Goal: Task Accomplishment & Management: Use online tool/utility

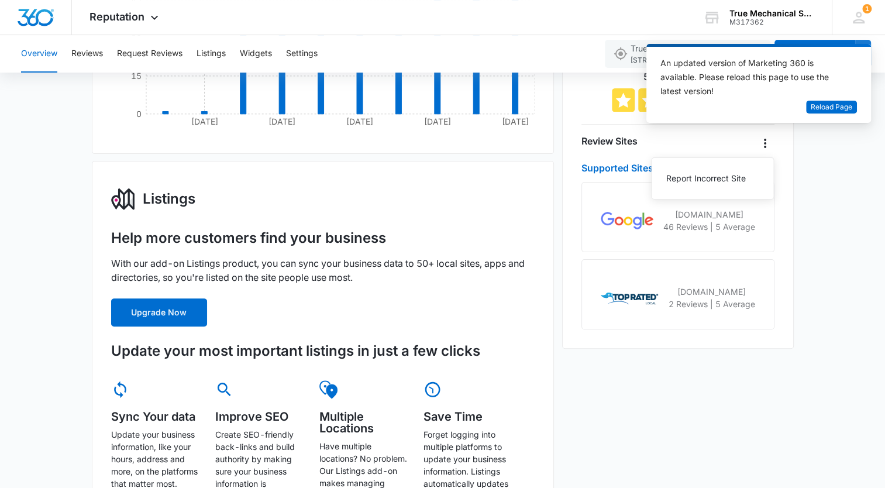
click at [838, 255] on div "Overview Total Reviews Filters [DATE] - [DATE] 48 [DATE] Apr [DATE] [DATE] [DAT…" at bounding box center [442, 407] width 885 height 1181
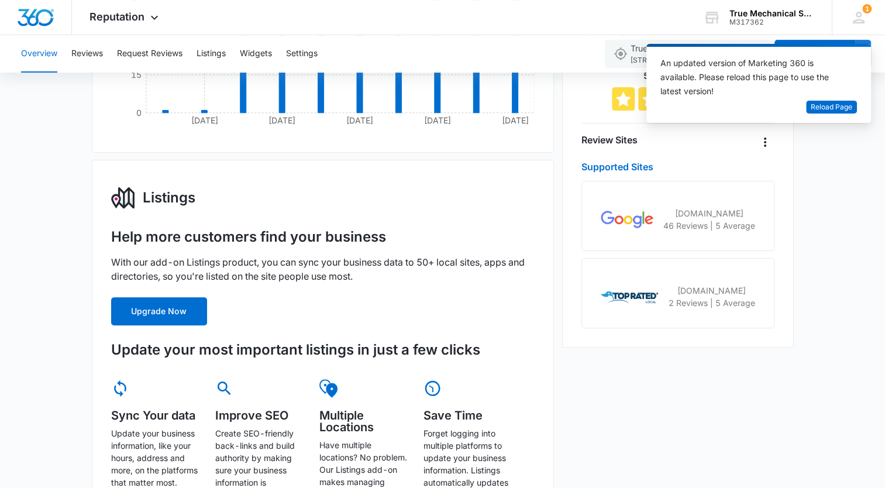
scroll to position [293, 0]
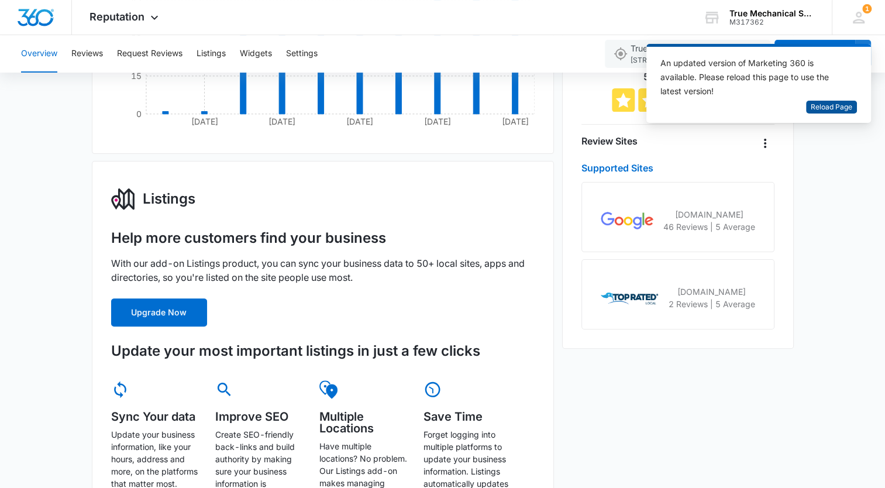
click at [840, 103] on span "Reload Page" at bounding box center [832, 107] width 42 height 11
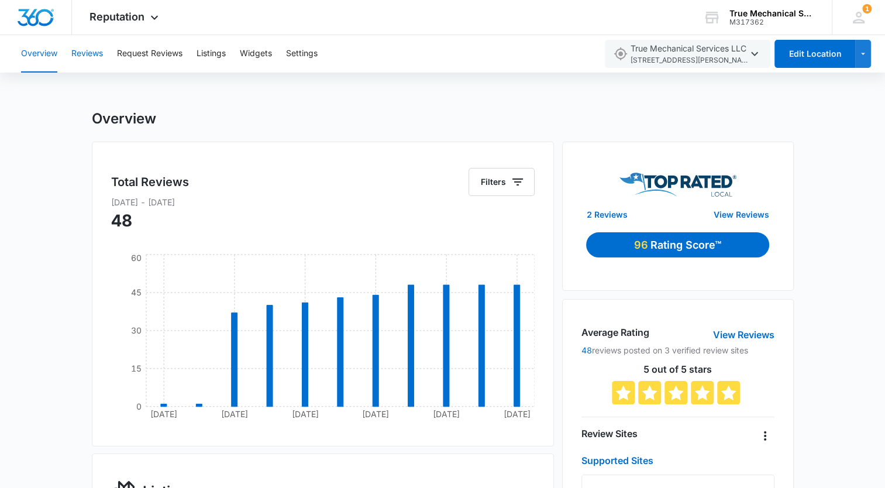
click at [89, 53] on button "Reviews" at bounding box center [87, 53] width 32 height 37
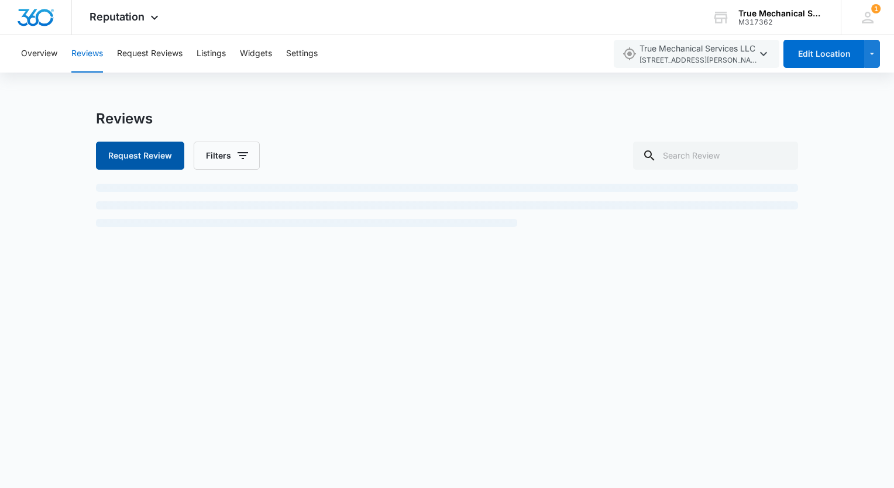
click at [158, 158] on button "Request Review" at bounding box center [140, 156] width 88 height 28
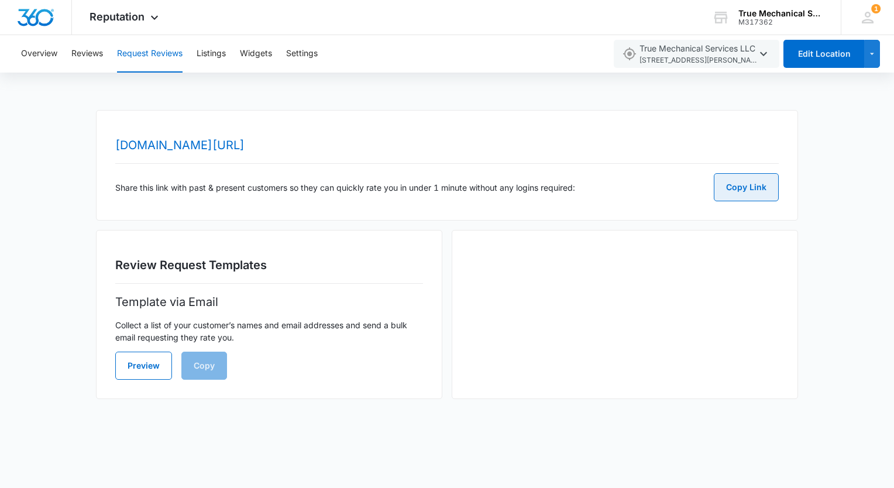
click at [729, 192] on button "Copy Link" at bounding box center [746, 187] width 65 height 28
